Goal: Task Accomplishment & Management: Manage account settings

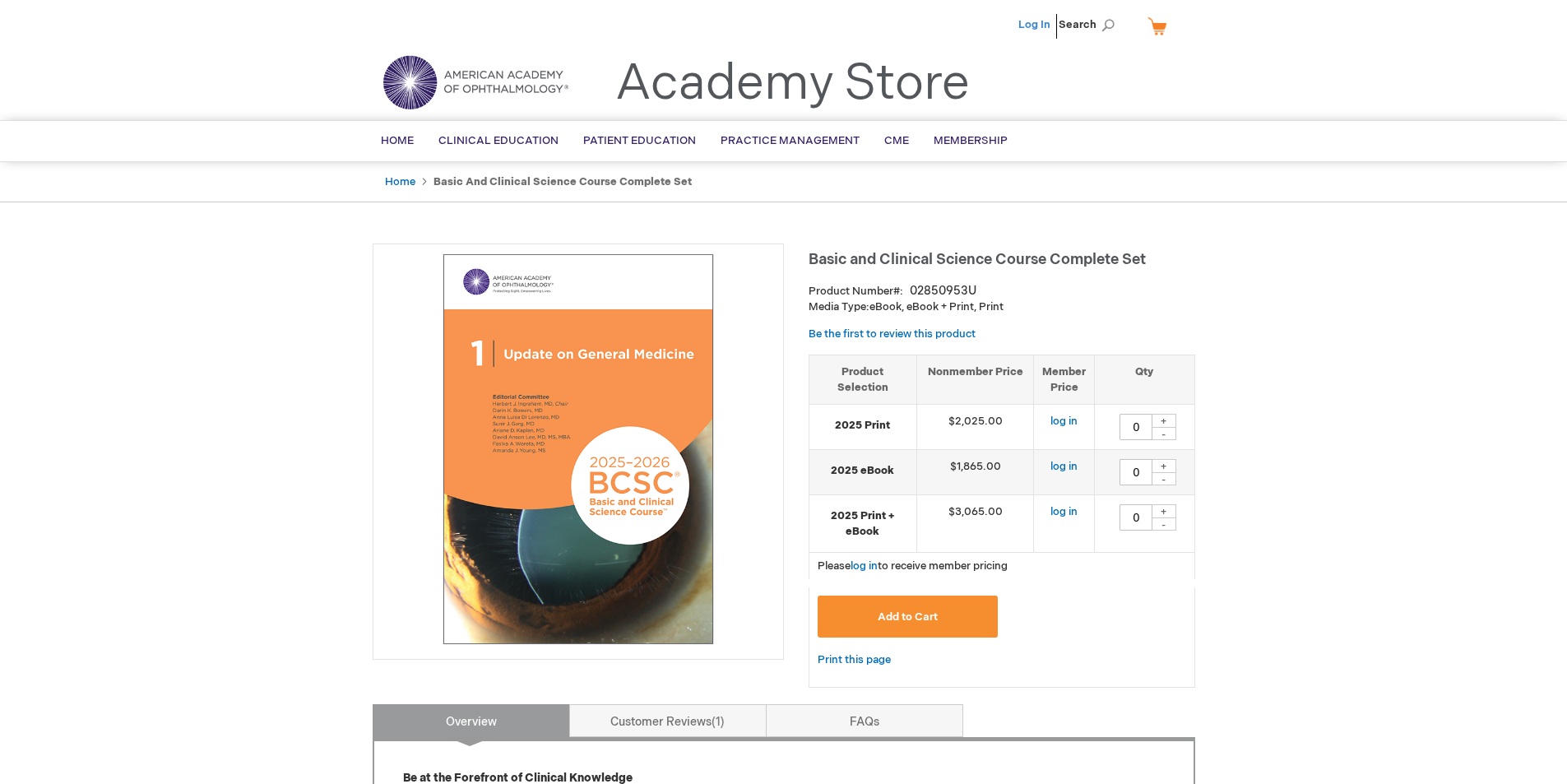
click at [1029, 20] on link "Log In" at bounding box center [1033, 24] width 32 height 14
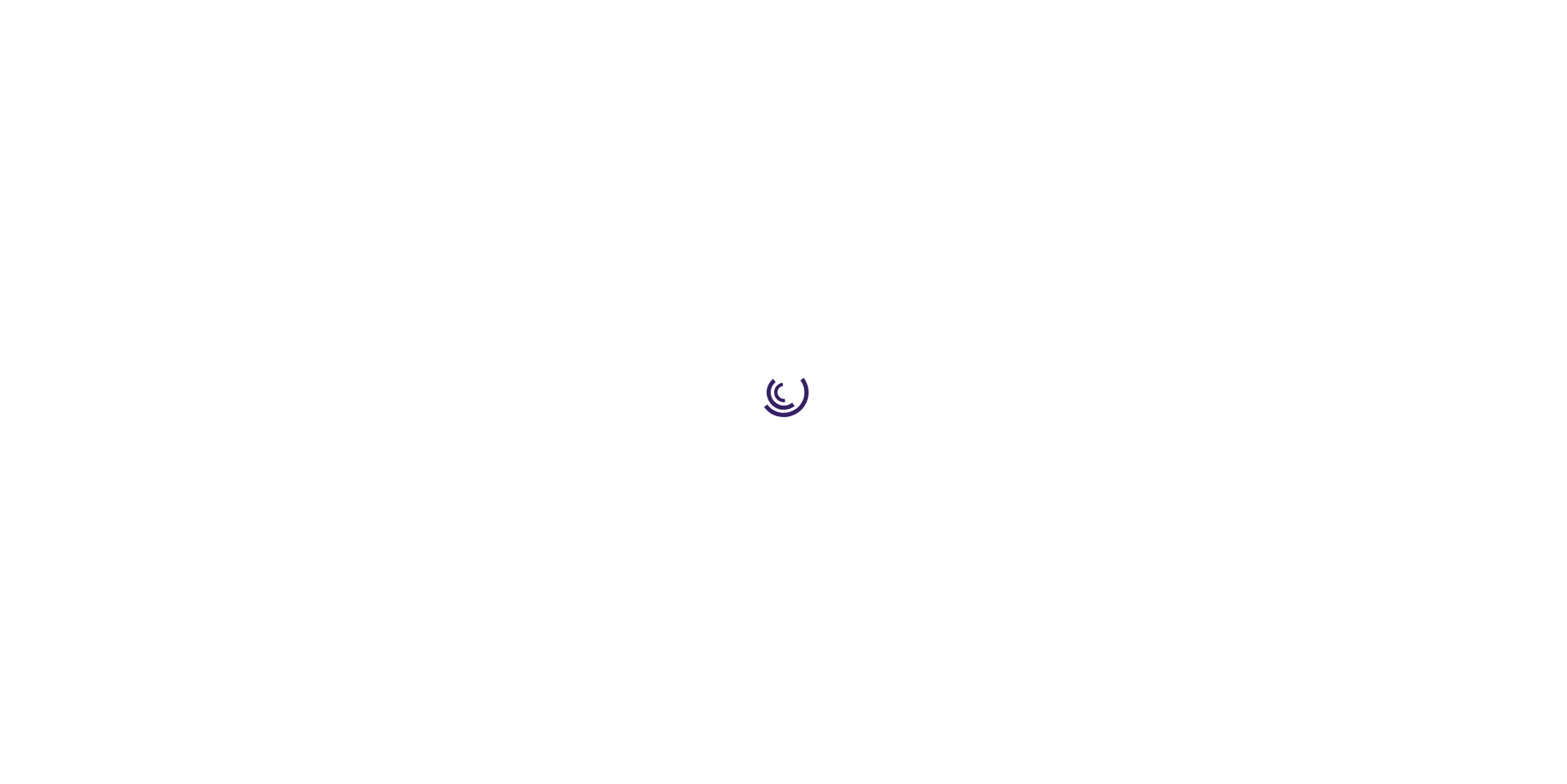
type input "0"
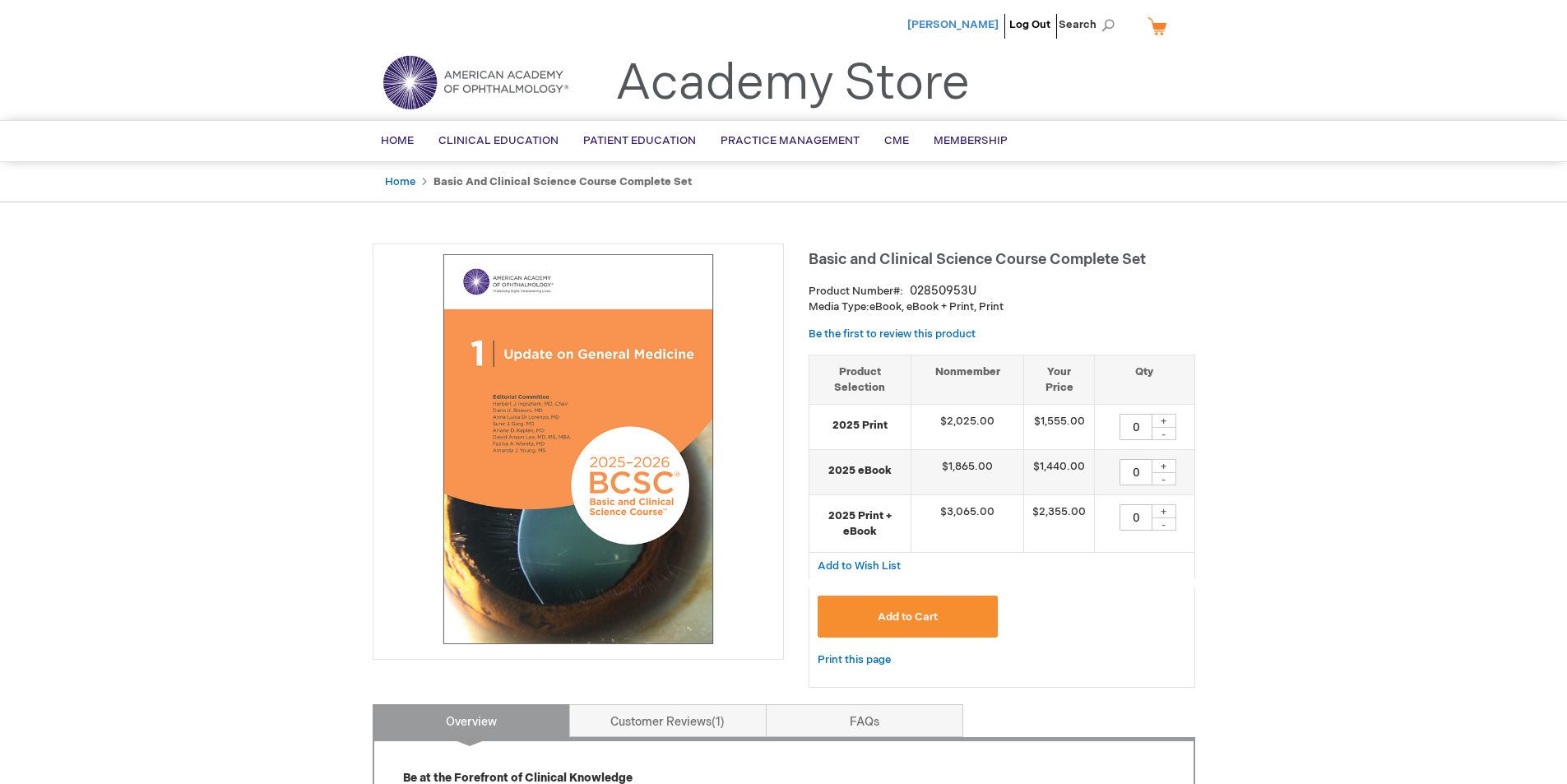
click at [984, 23] on span "Nikhil Swarup" at bounding box center [953, 24] width 91 height 14
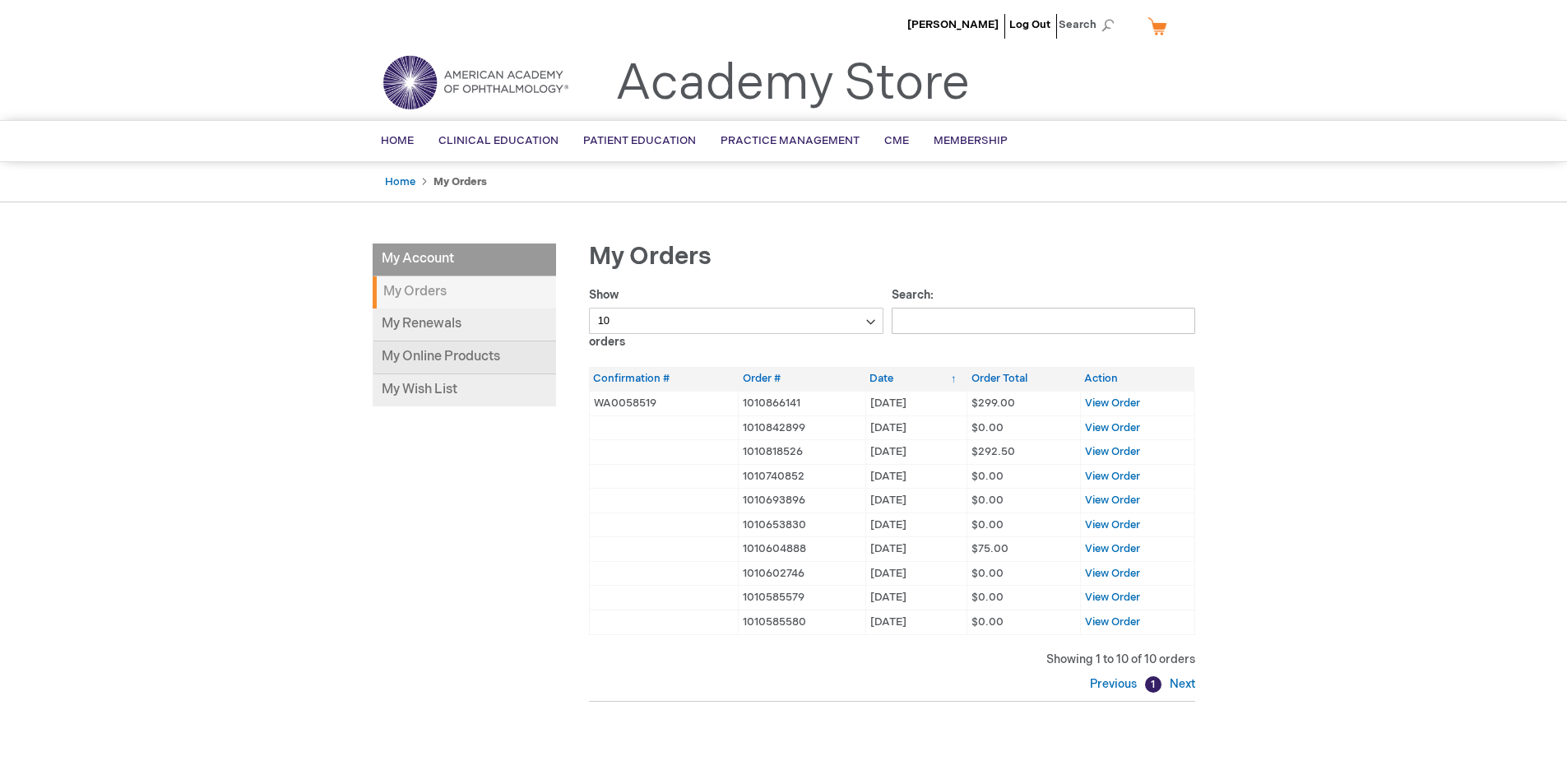
click at [445, 360] on link "My Online Products" at bounding box center [464, 358] width 184 height 33
click at [421, 354] on link "My Online Products" at bounding box center [464, 358] width 184 height 33
click at [470, 347] on link "My Online Products" at bounding box center [464, 358] width 184 height 33
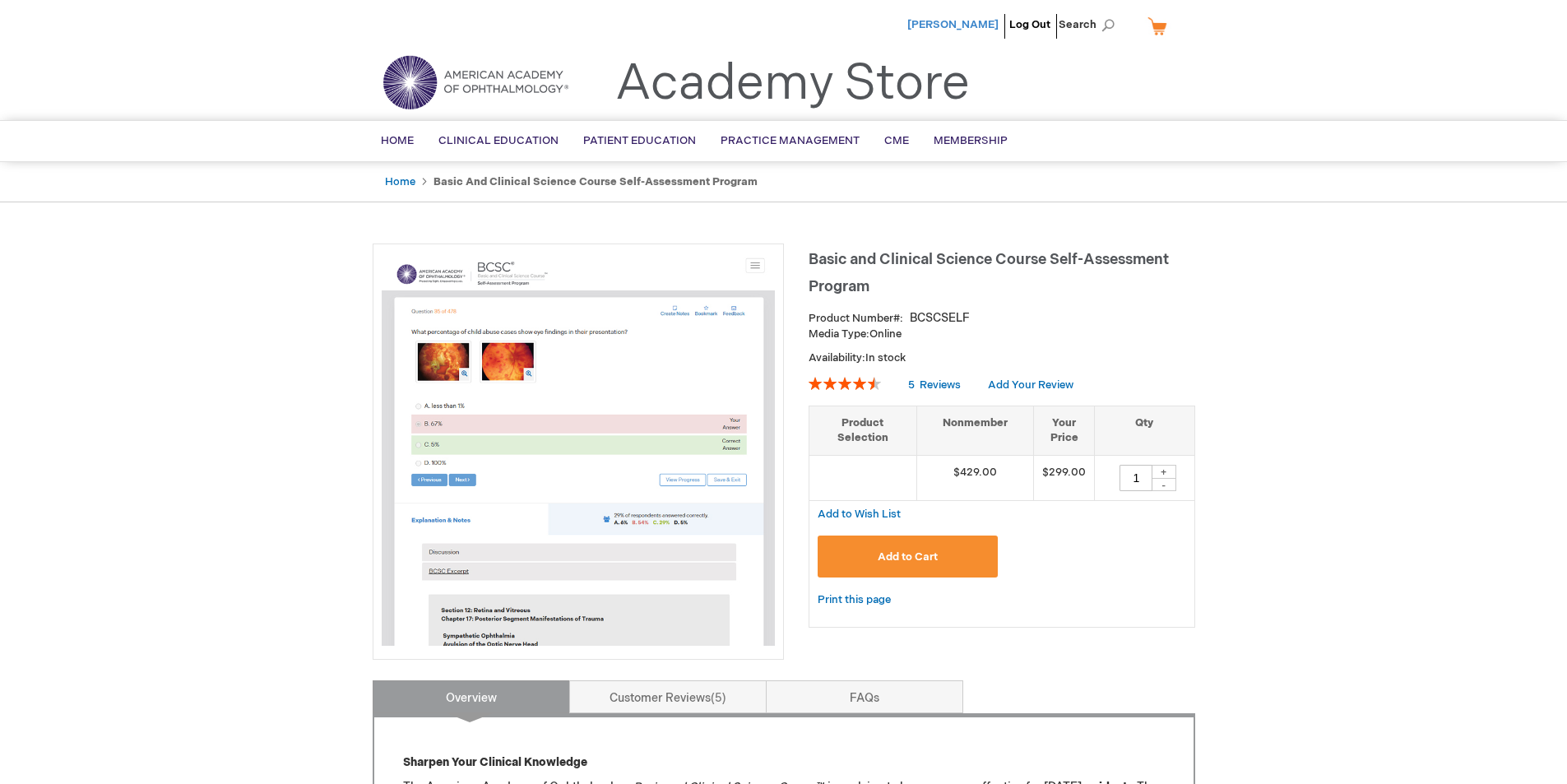
click at [992, 21] on span "Nikhil Swarup" at bounding box center [953, 24] width 91 height 14
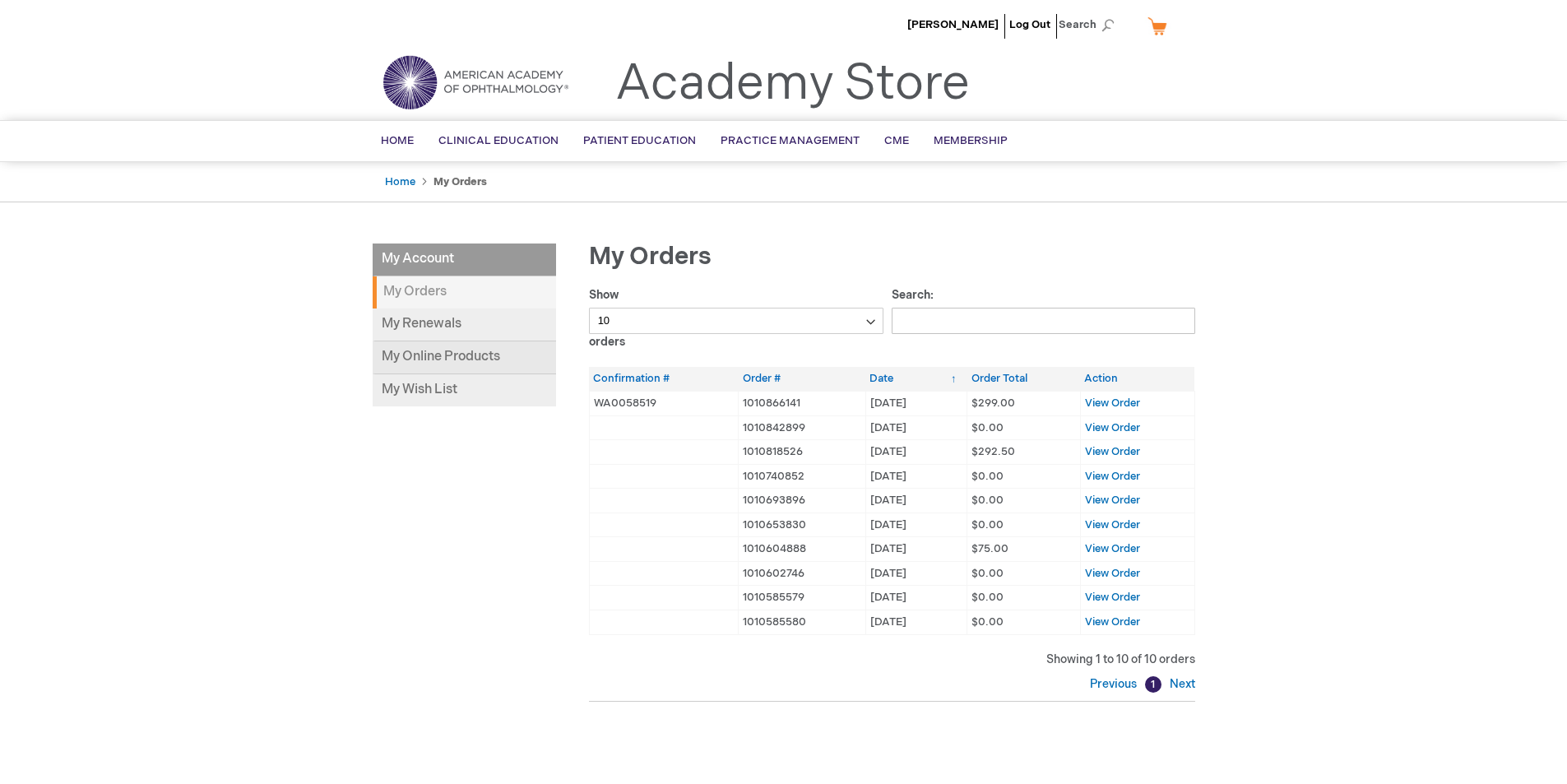
click at [462, 351] on link "My Online Products" at bounding box center [464, 358] width 184 height 33
